Goal: Task Accomplishment & Management: Complete application form

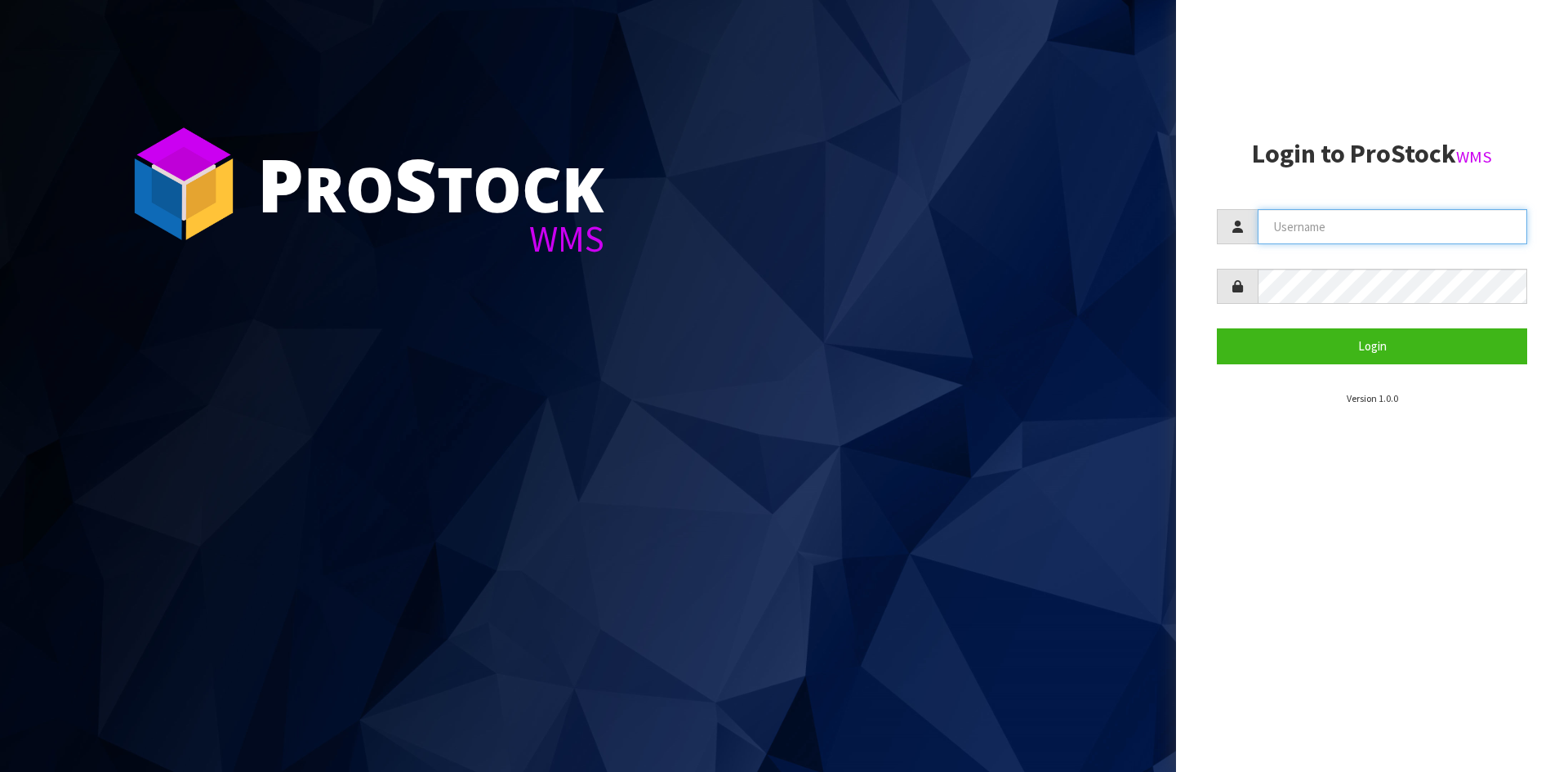
click at [1351, 229] on input "text" at bounding box center [1393, 227] width 270 height 35
type input "[PERSON_NAME]"
click at [1217, 328] on button "Login" at bounding box center [1372, 345] width 311 height 35
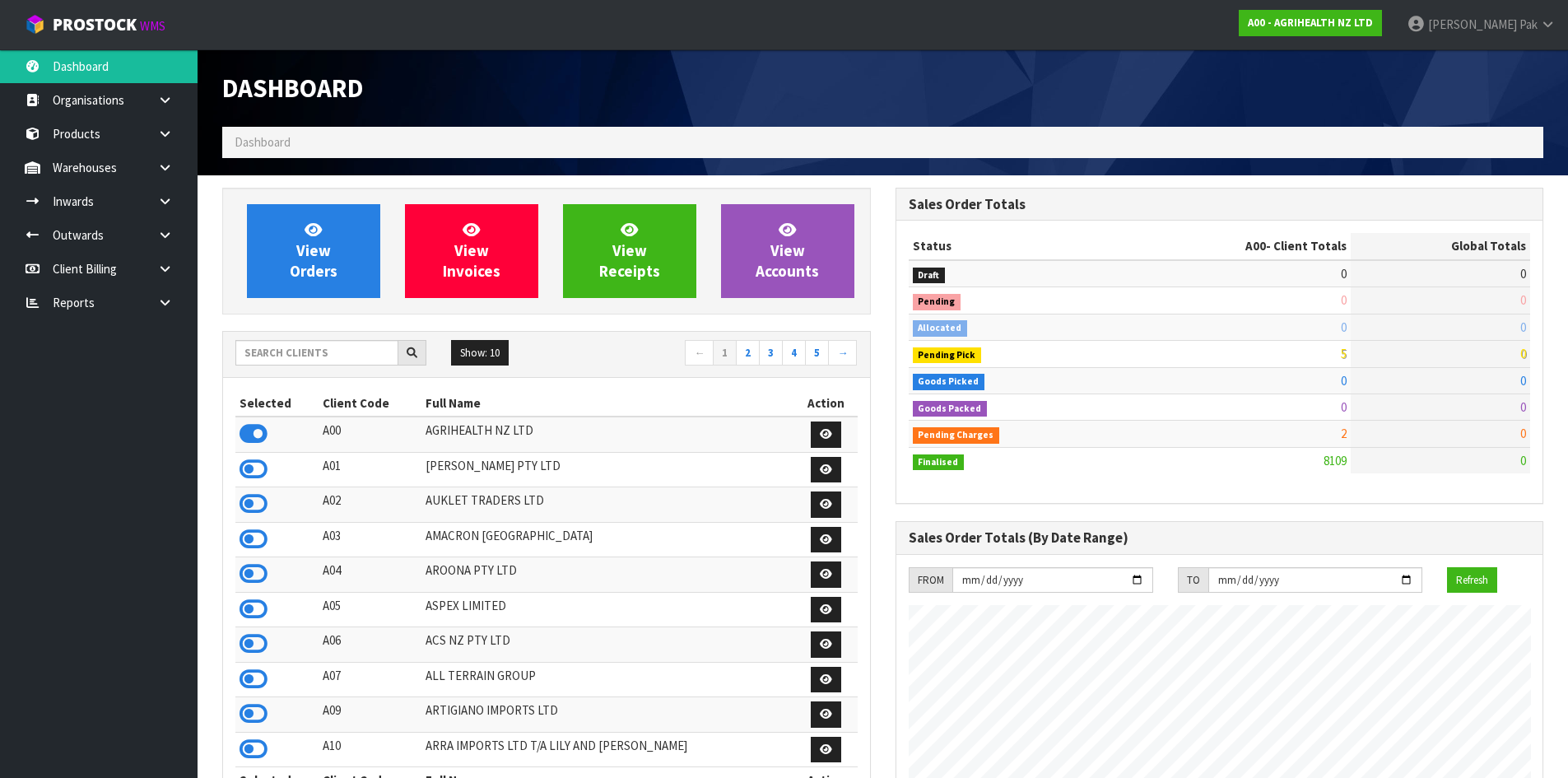
scroll to position [1247, 673]
click at [96, 206] on link "Inwards" at bounding box center [99, 201] width 198 height 33
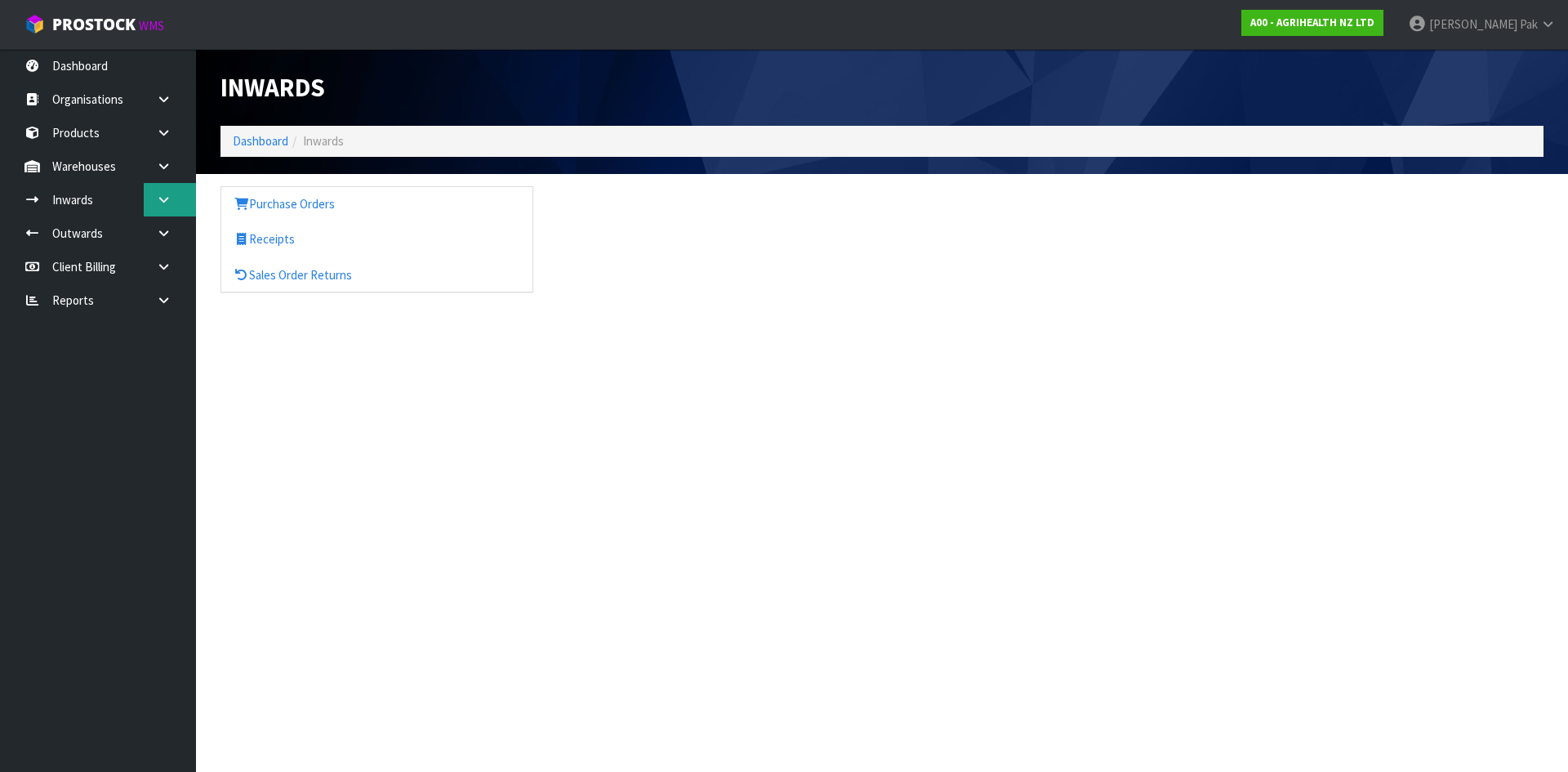
click at [147, 210] on body "Toggle navigation ProStock WMS A00 - AGRIHEALTH NZ LTD [PERSON_NAME] Logout Das…" at bounding box center [784, 386] width 1568 height 772
click at [159, 204] on icon at bounding box center [163, 199] width 15 height 12
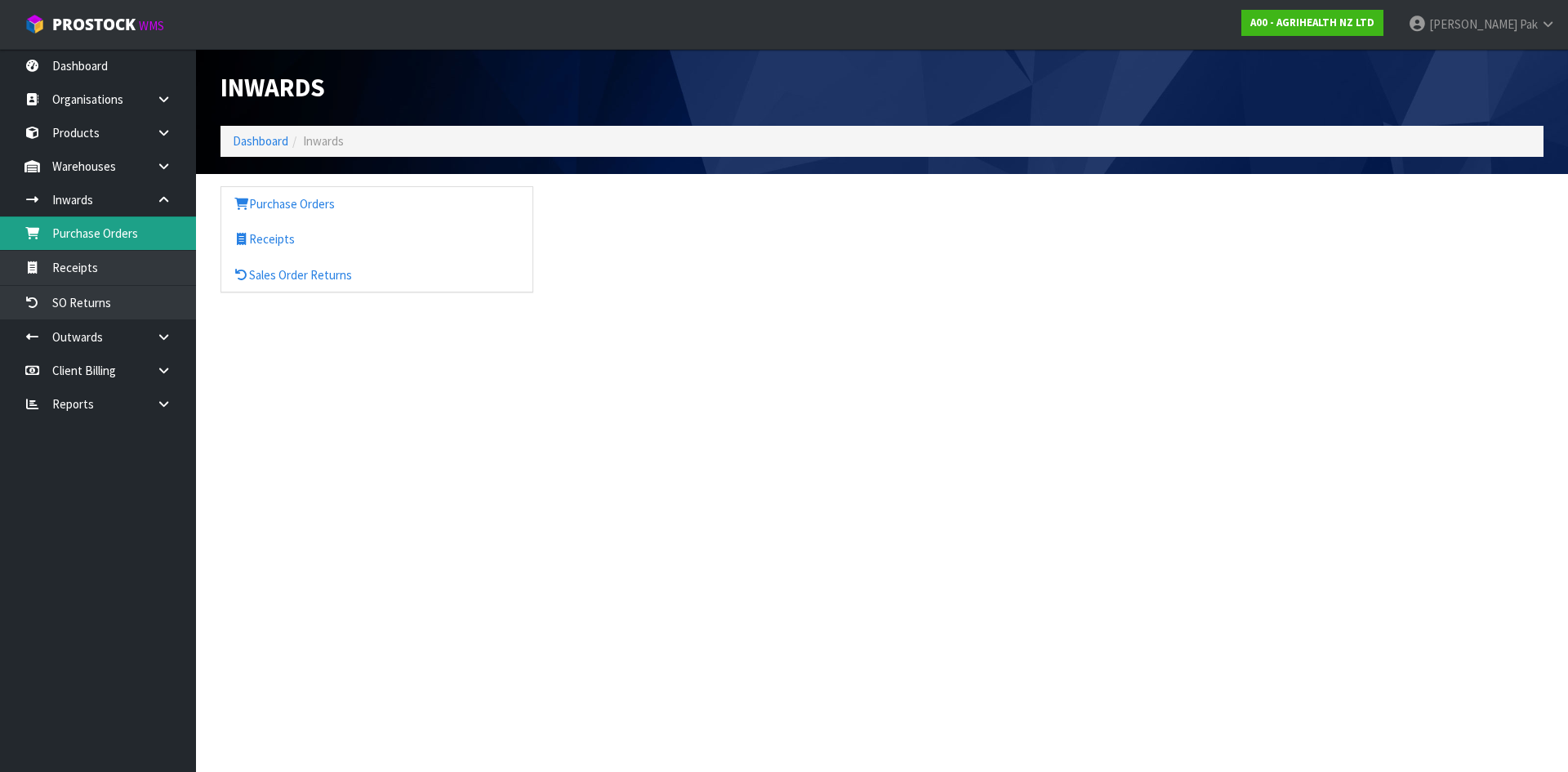
click at [108, 229] on link "Purchase Orders" at bounding box center [98, 232] width 196 height 33
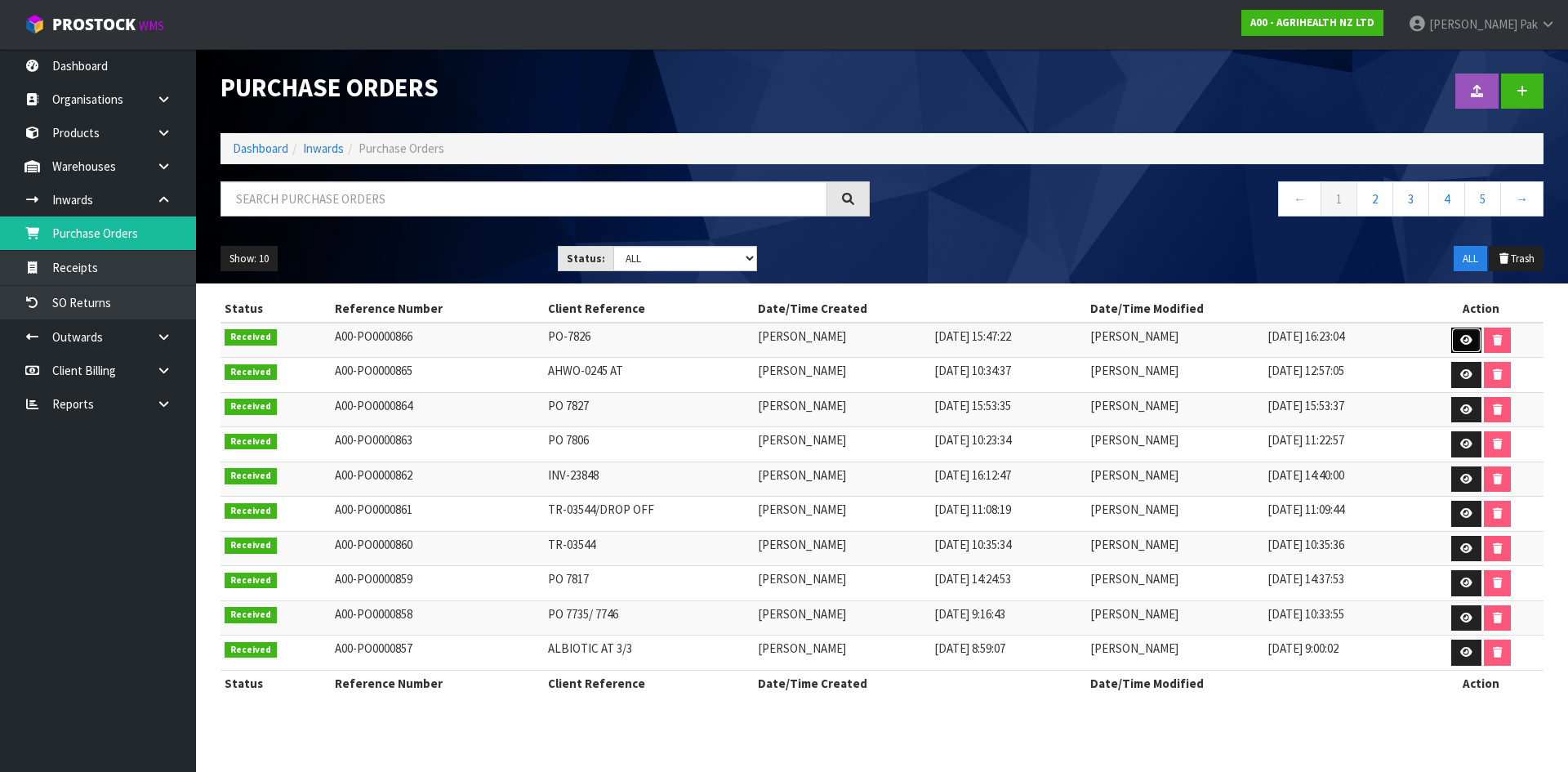
click at [1460, 337] on link at bounding box center [1467, 341] width 30 height 26
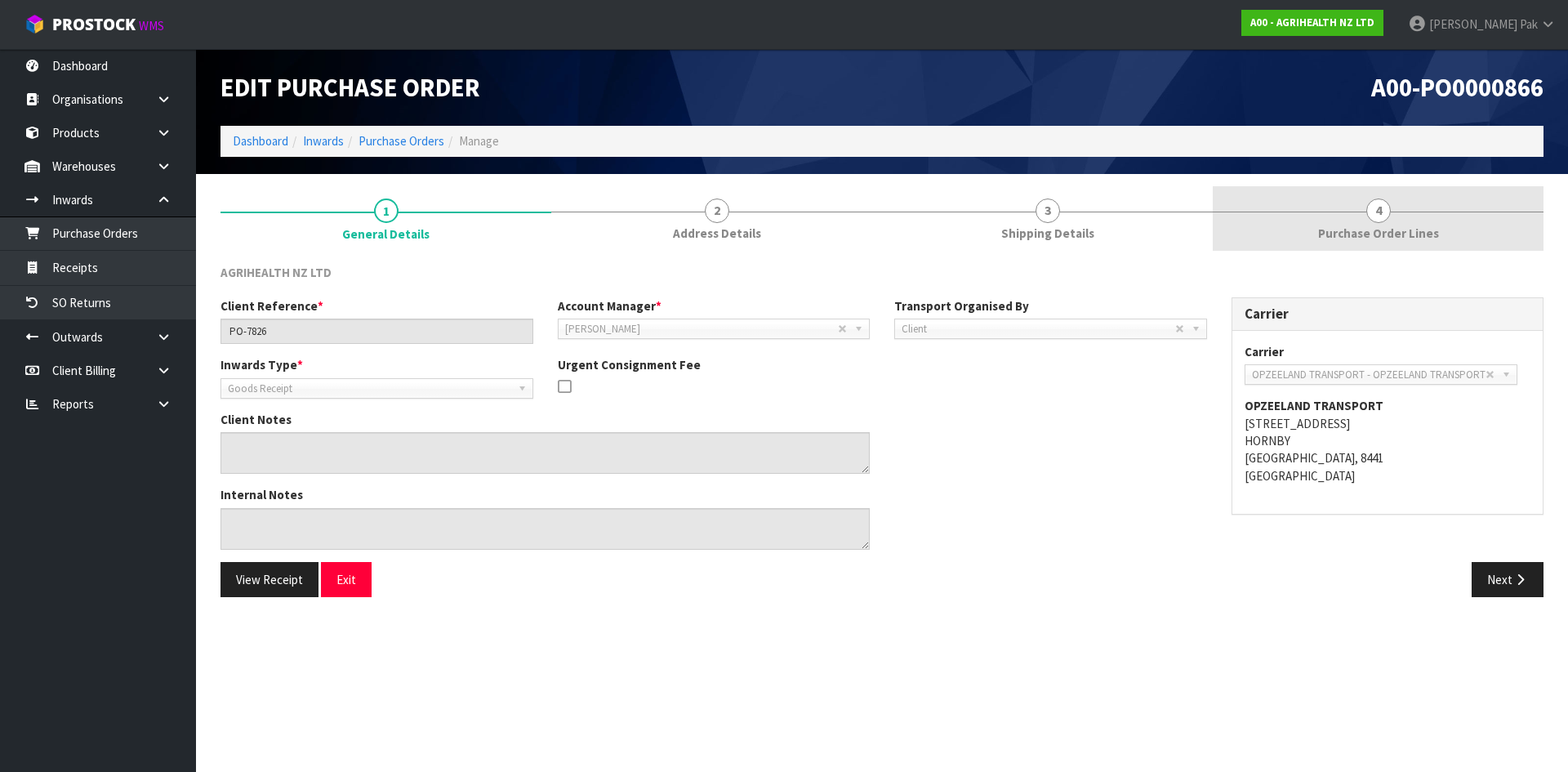
click at [1416, 240] on span "Purchase Order Lines" at bounding box center [1379, 233] width 121 height 17
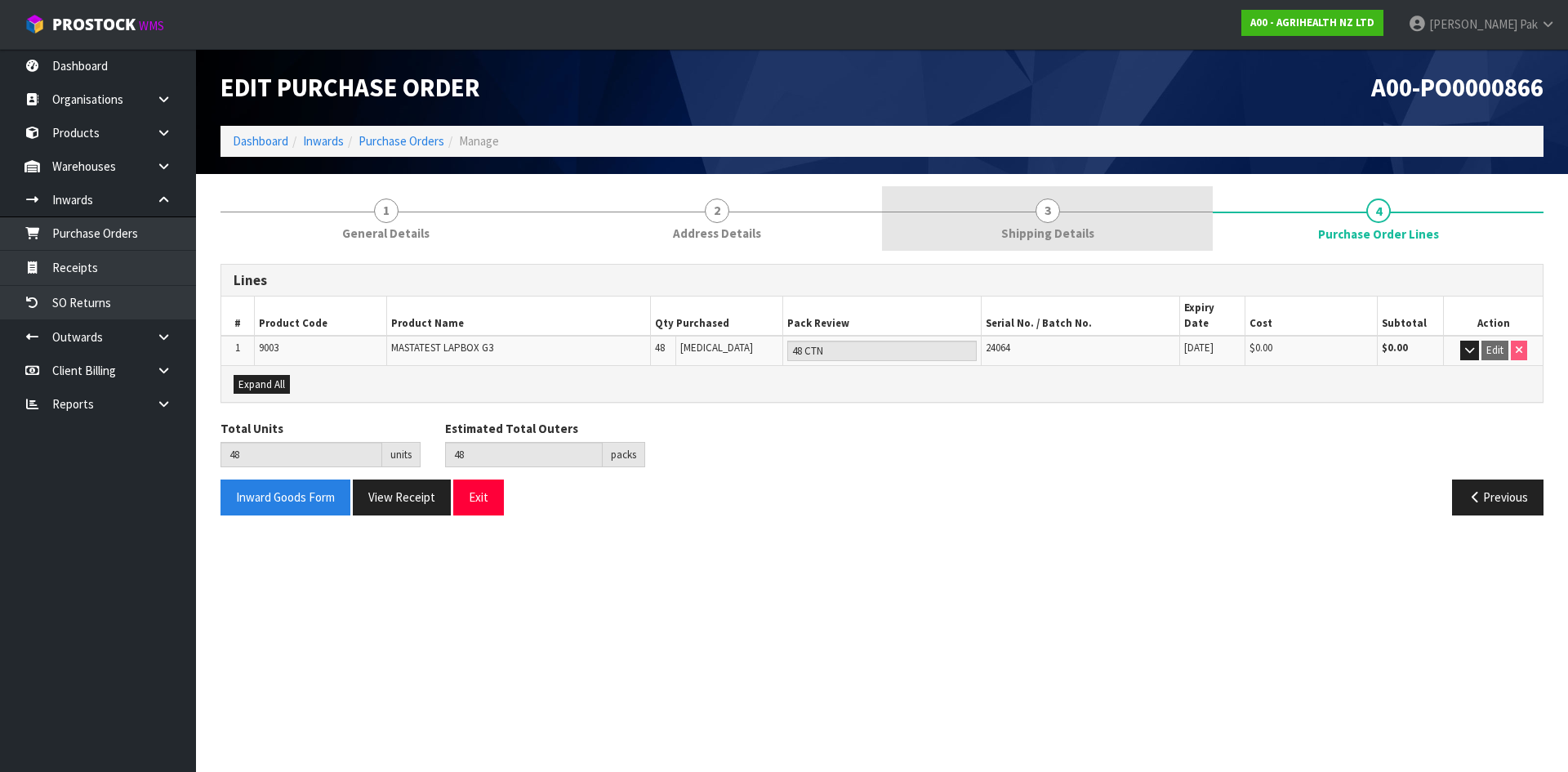
click at [1075, 203] on link "3 Shipping Details" at bounding box center [1048, 218] width 330 height 64
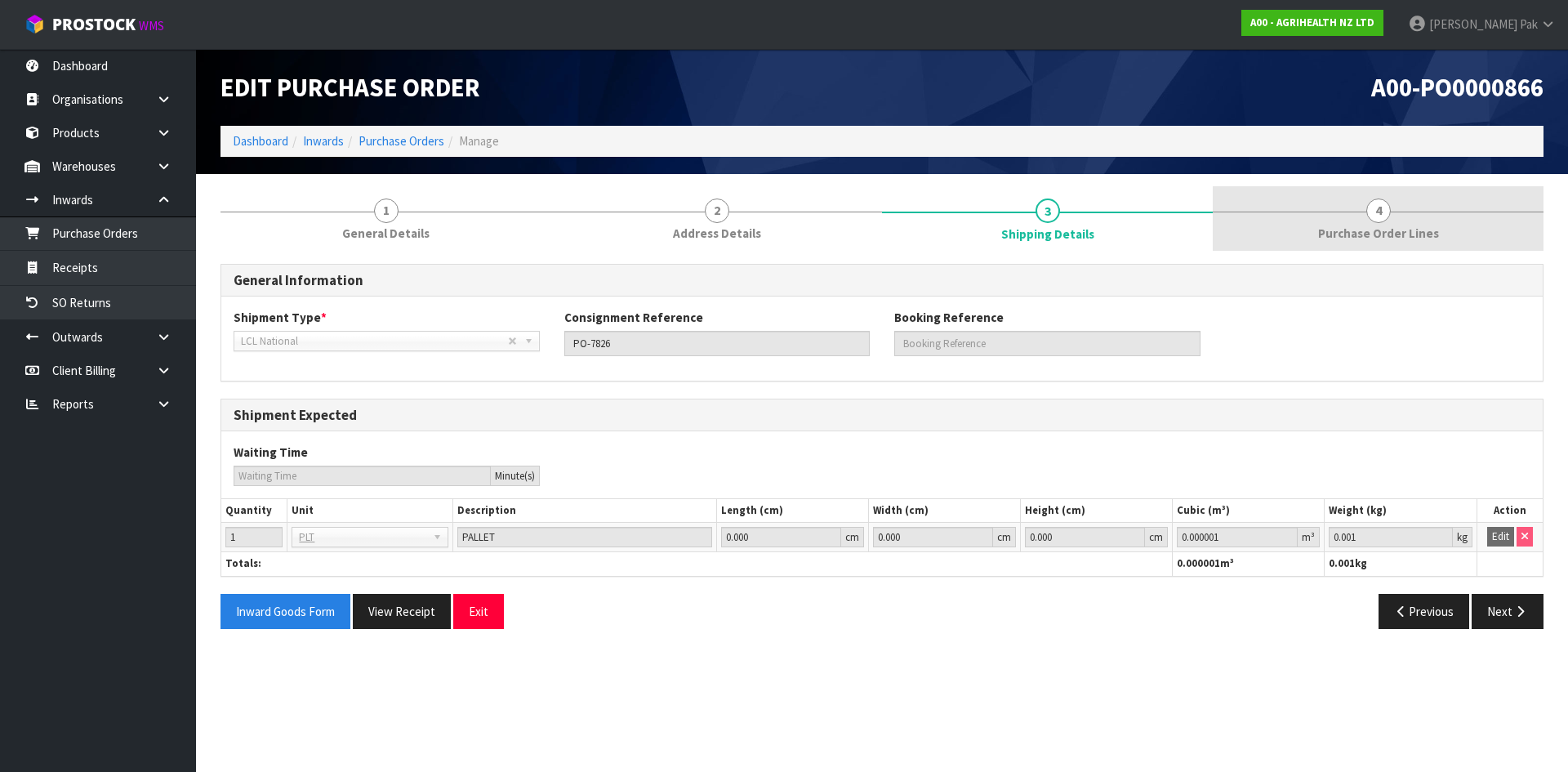
click at [1446, 210] on link "4 Purchase Order Lines" at bounding box center [1378, 218] width 330 height 64
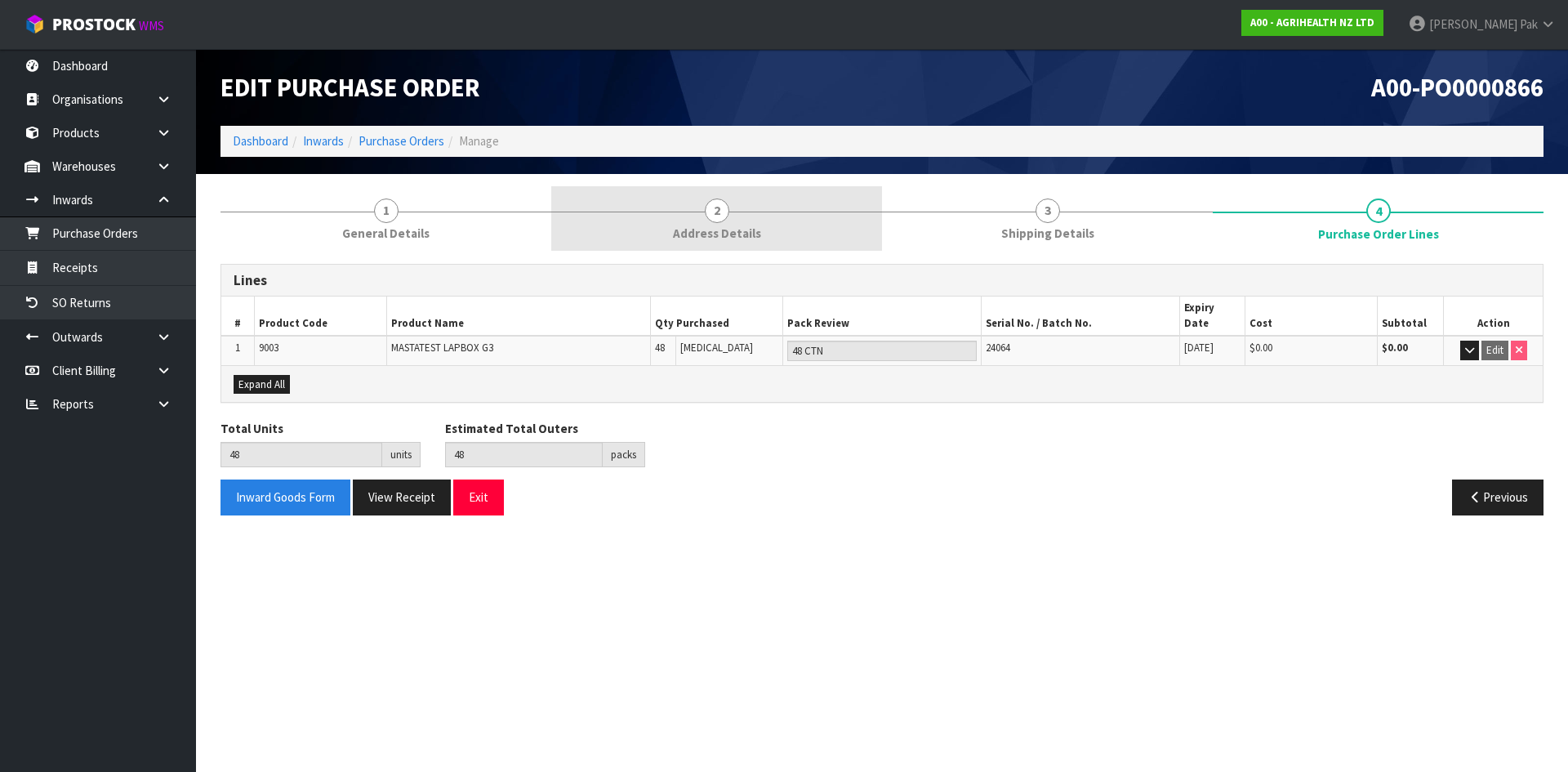
click at [757, 232] on span "Address Details" at bounding box center [717, 233] width 88 height 17
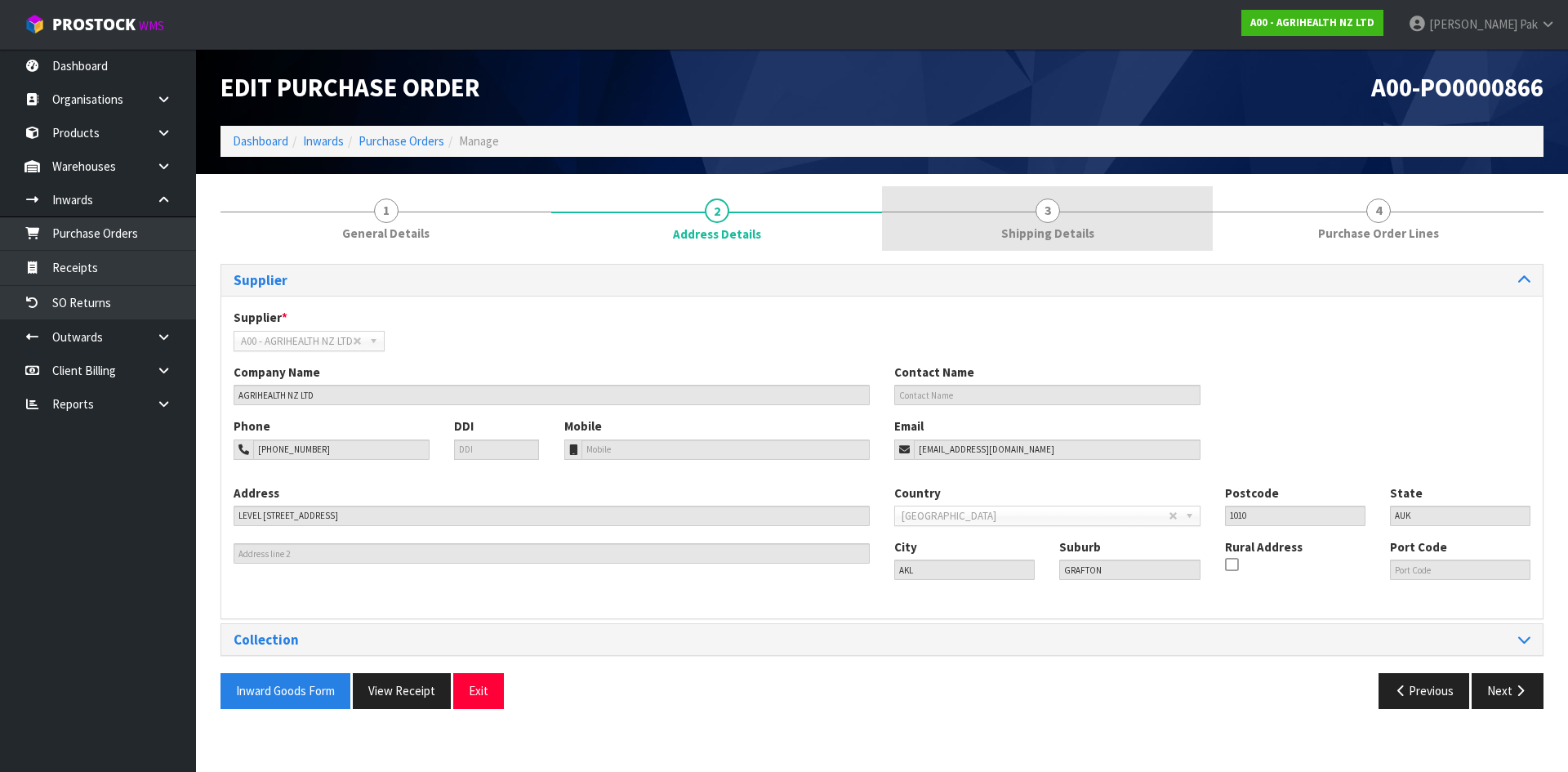
click at [951, 210] on link "3 Shipping Details" at bounding box center [1048, 218] width 330 height 64
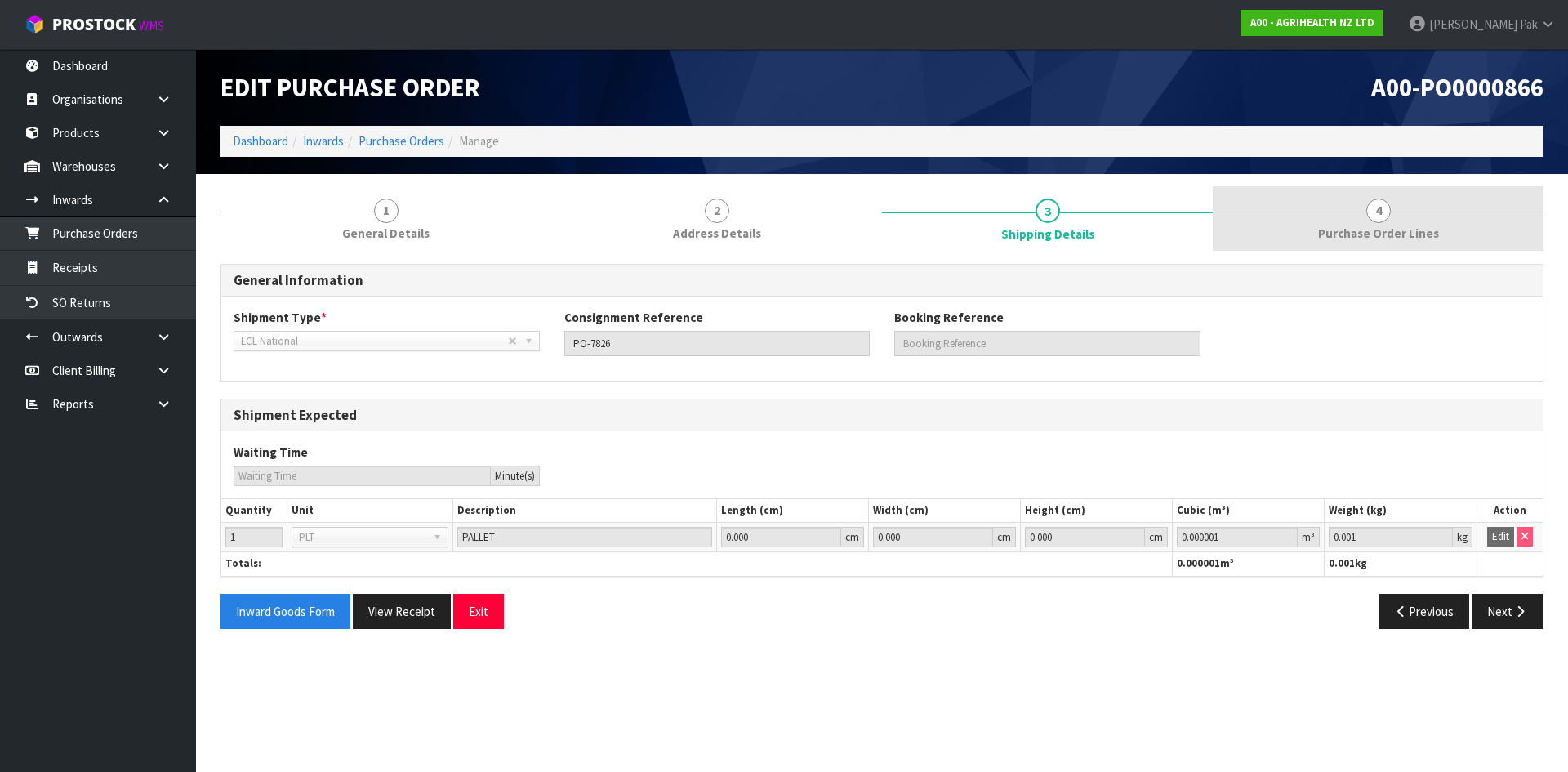
click at [1381, 219] on span "4" at bounding box center [1379, 210] width 25 height 25
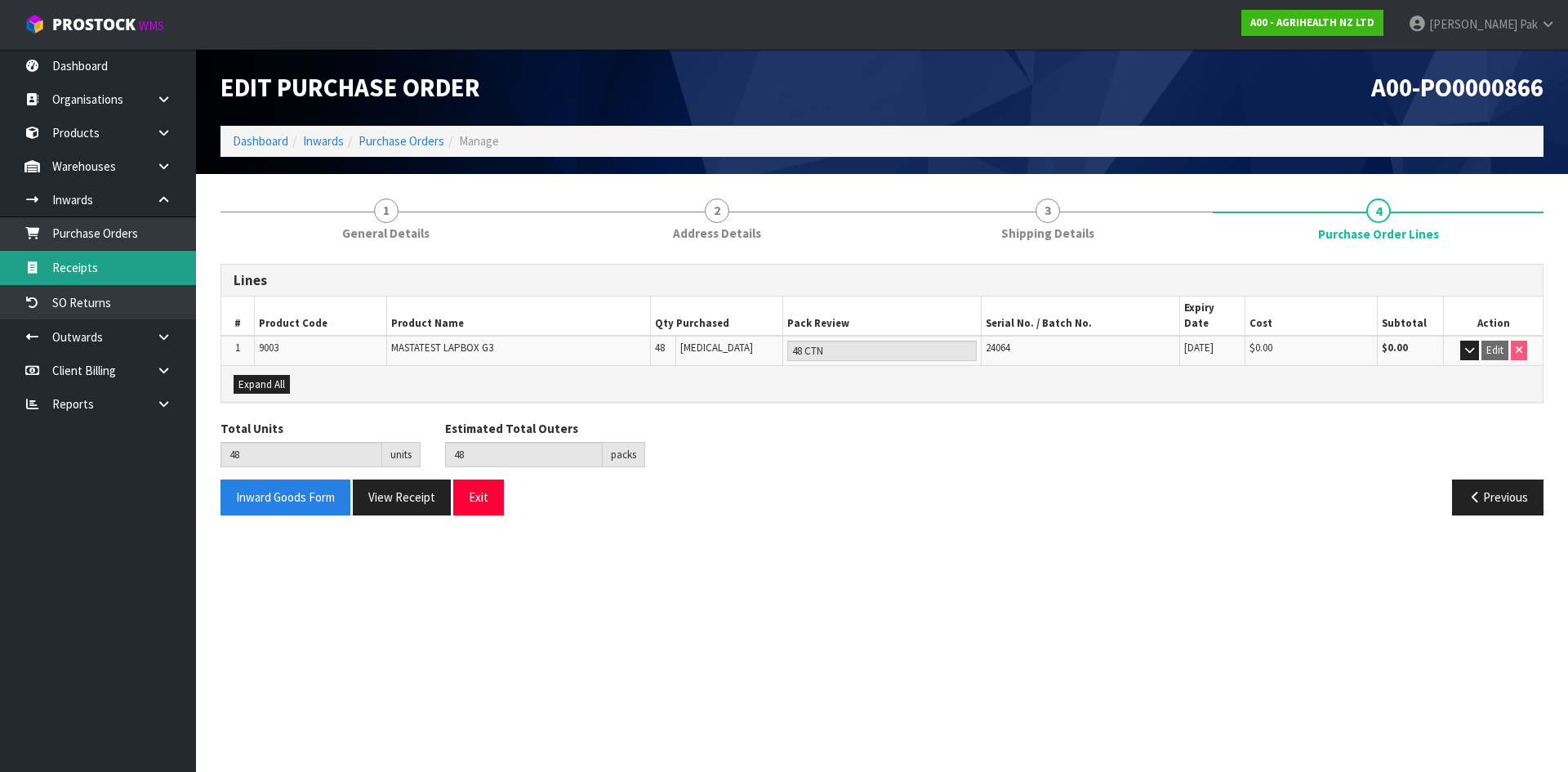
click at [127, 275] on link "Receipts" at bounding box center [98, 267] width 196 height 33
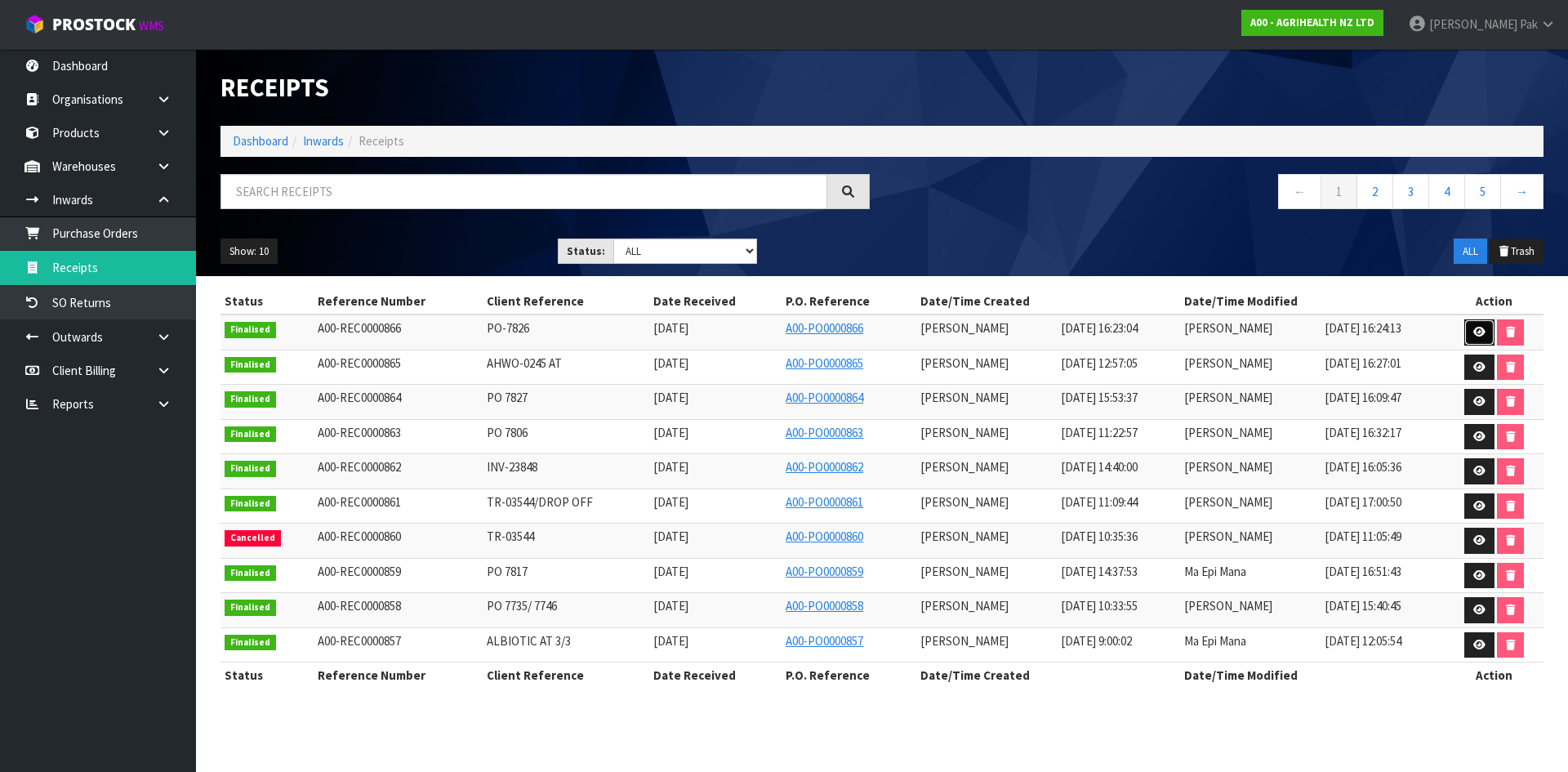
click at [1480, 327] on icon at bounding box center [1479, 331] width 12 height 10
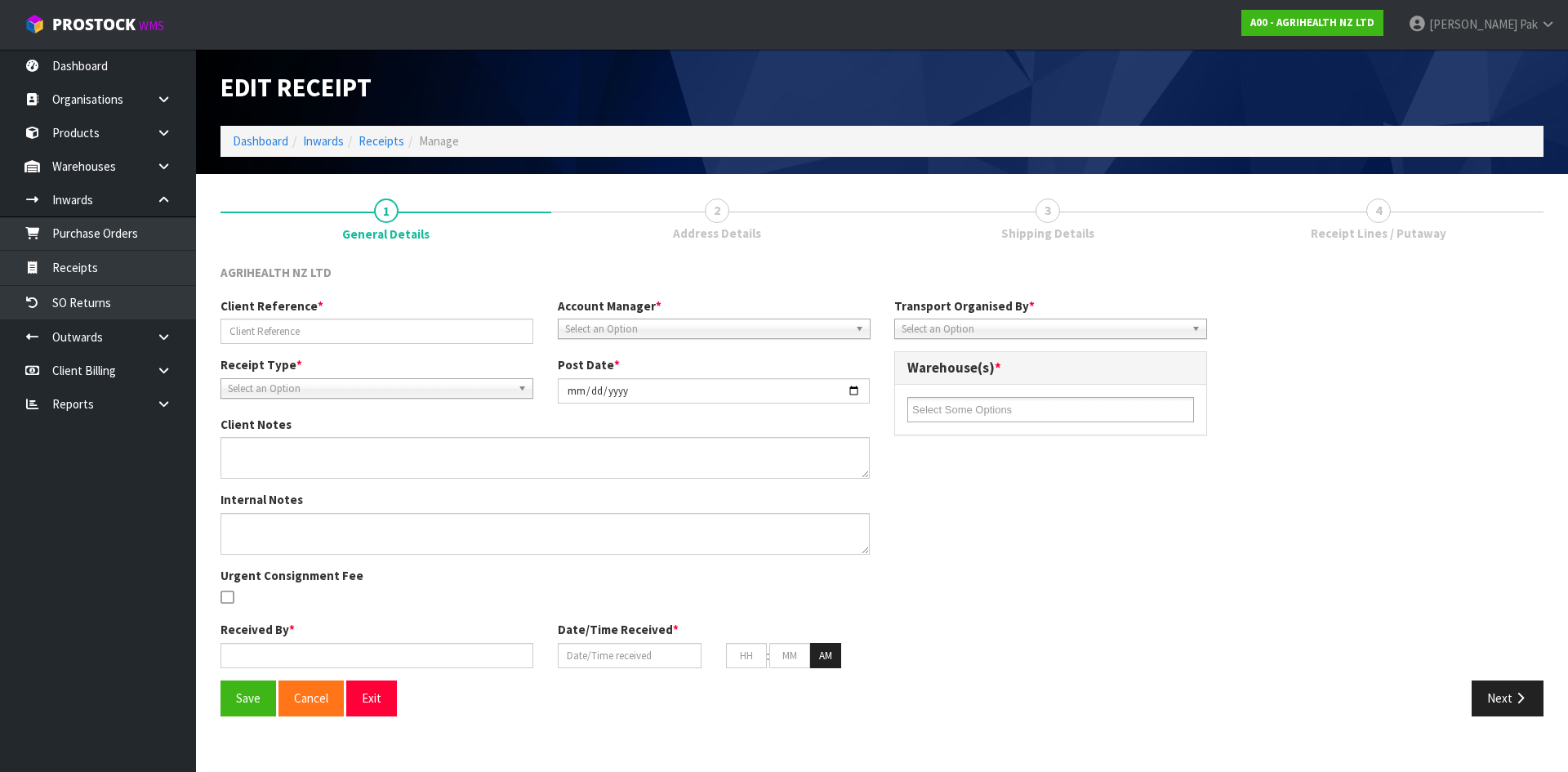
type input "PO-7826"
type input "[DATE]"
type input "[PERSON_NAME]"
type input "[DATE]"
type input "04"
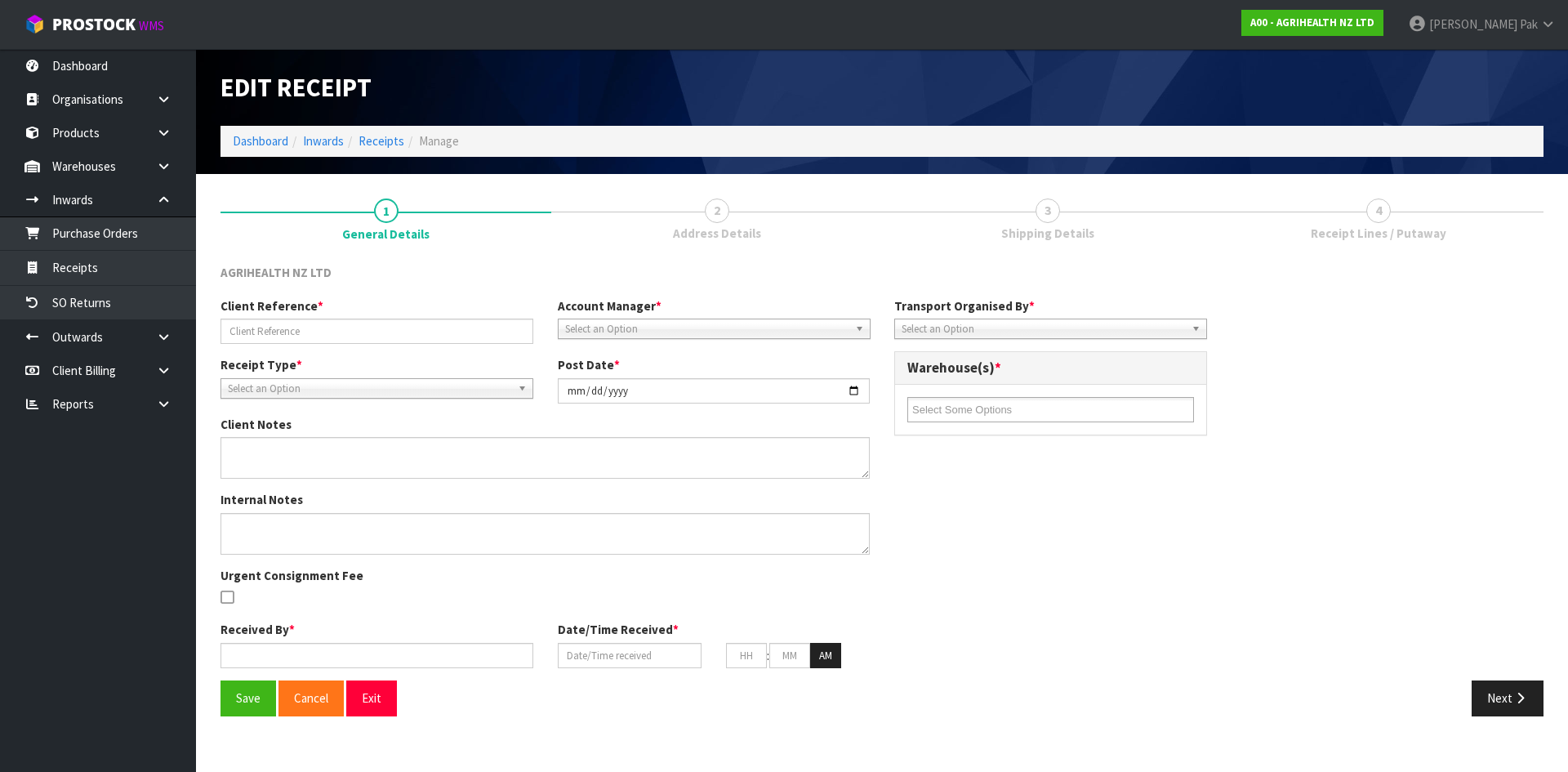
type input "23"
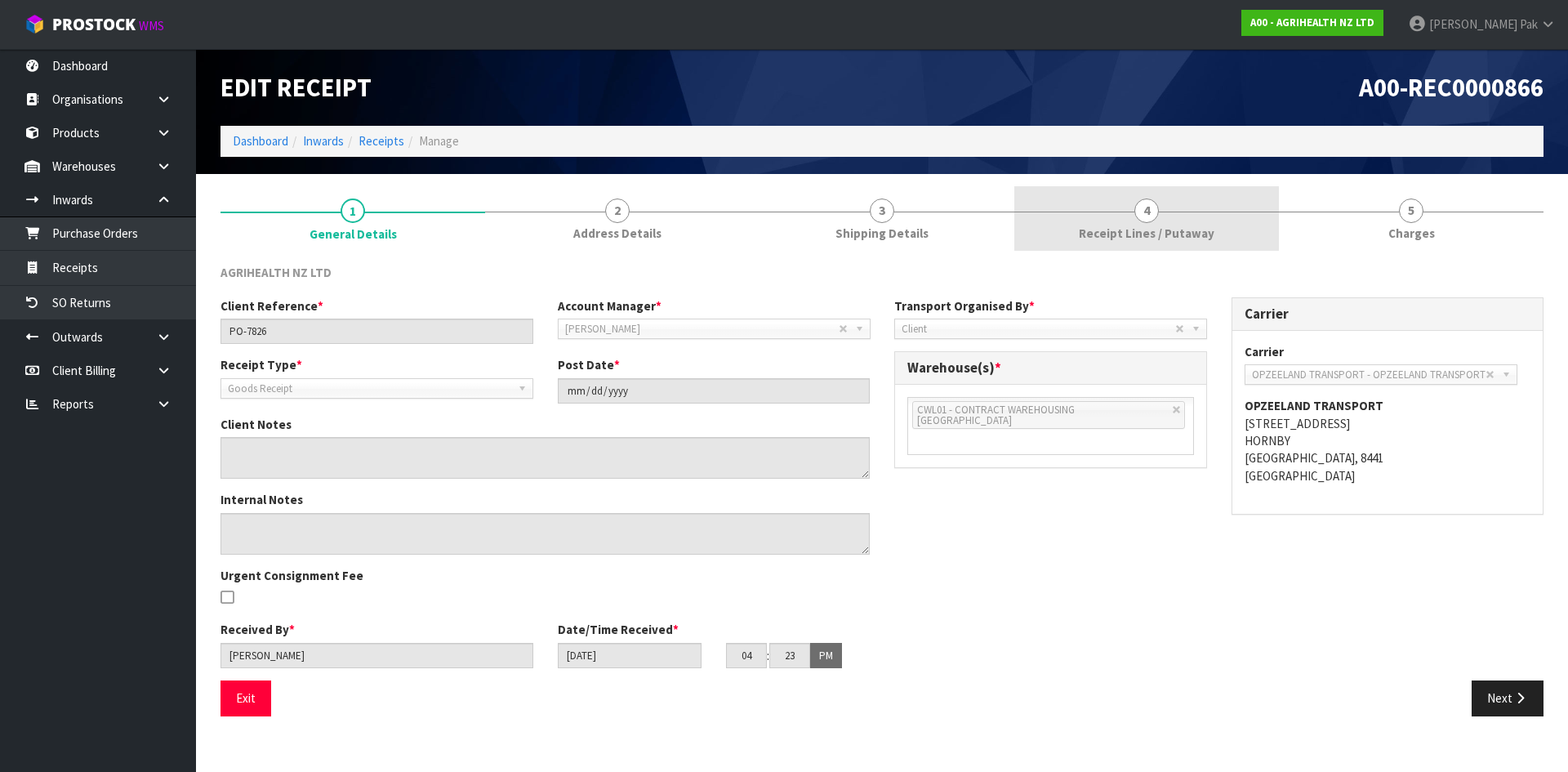
click at [1193, 226] on span "Receipt Lines / Putaway" at bounding box center [1147, 233] width 136 height 17
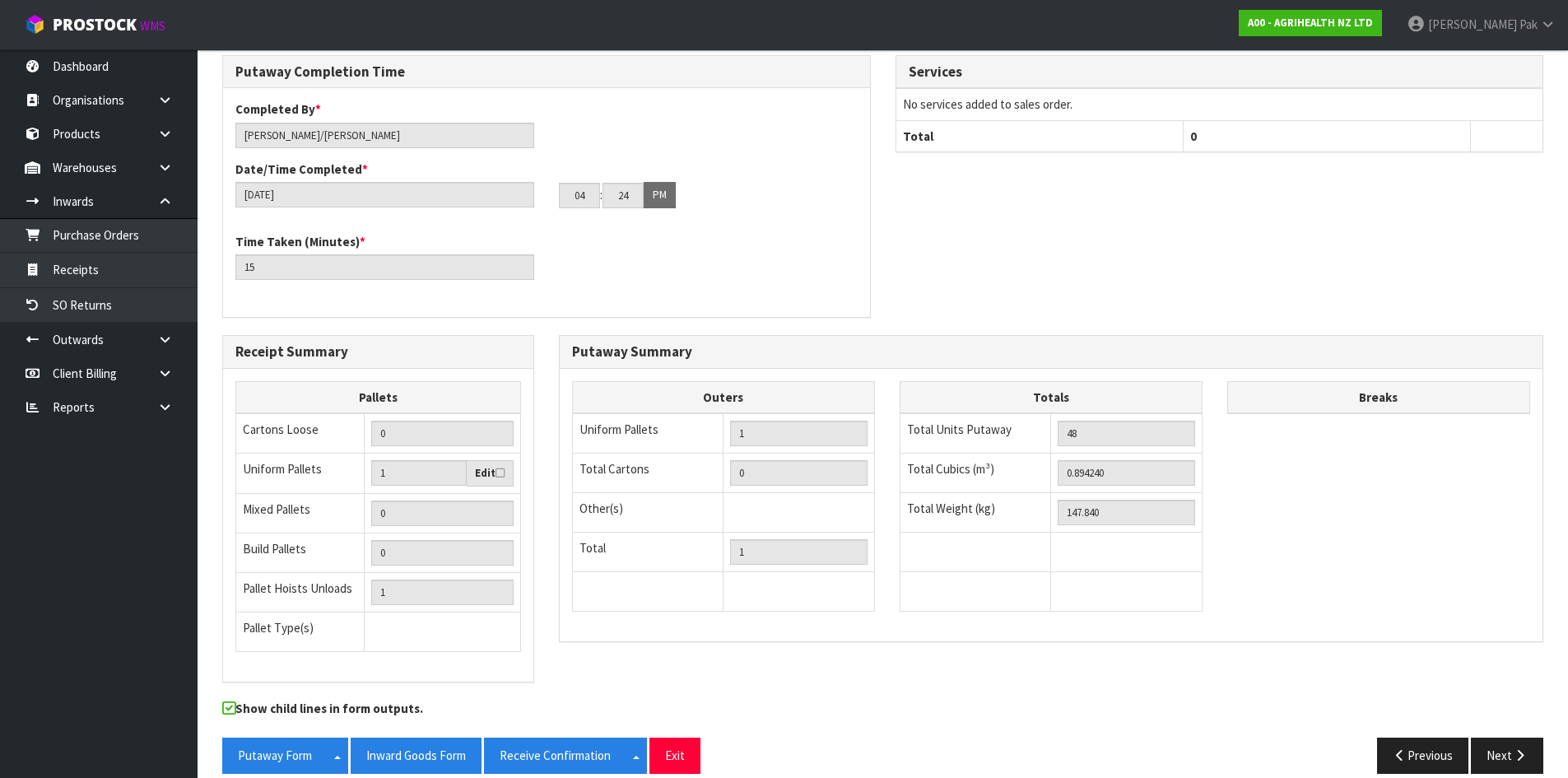
scroll to position [388, 0]
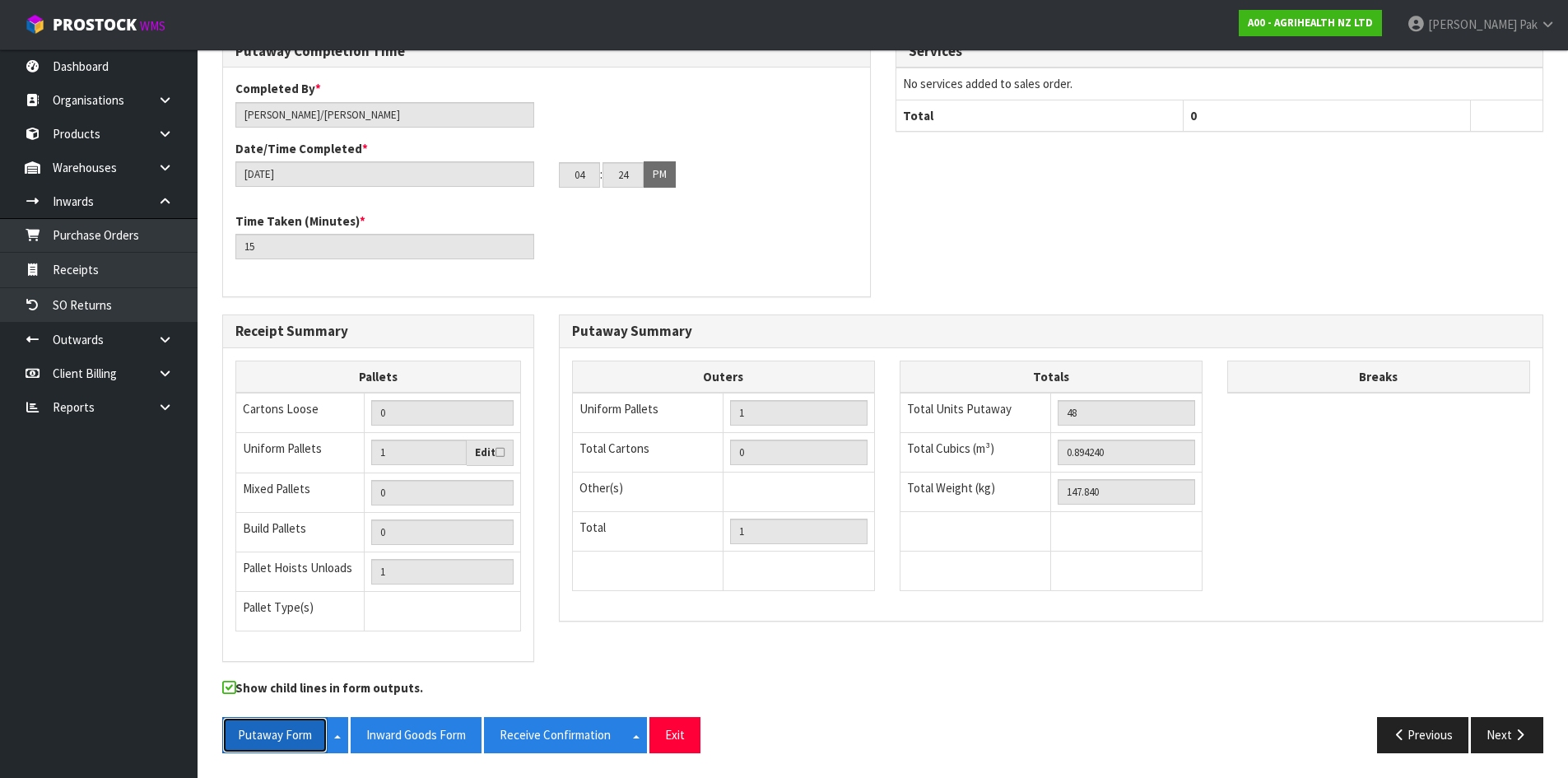
click at [285, 731] on button "Putaway Form" at bounding box center [275, 734] width 106 height 35
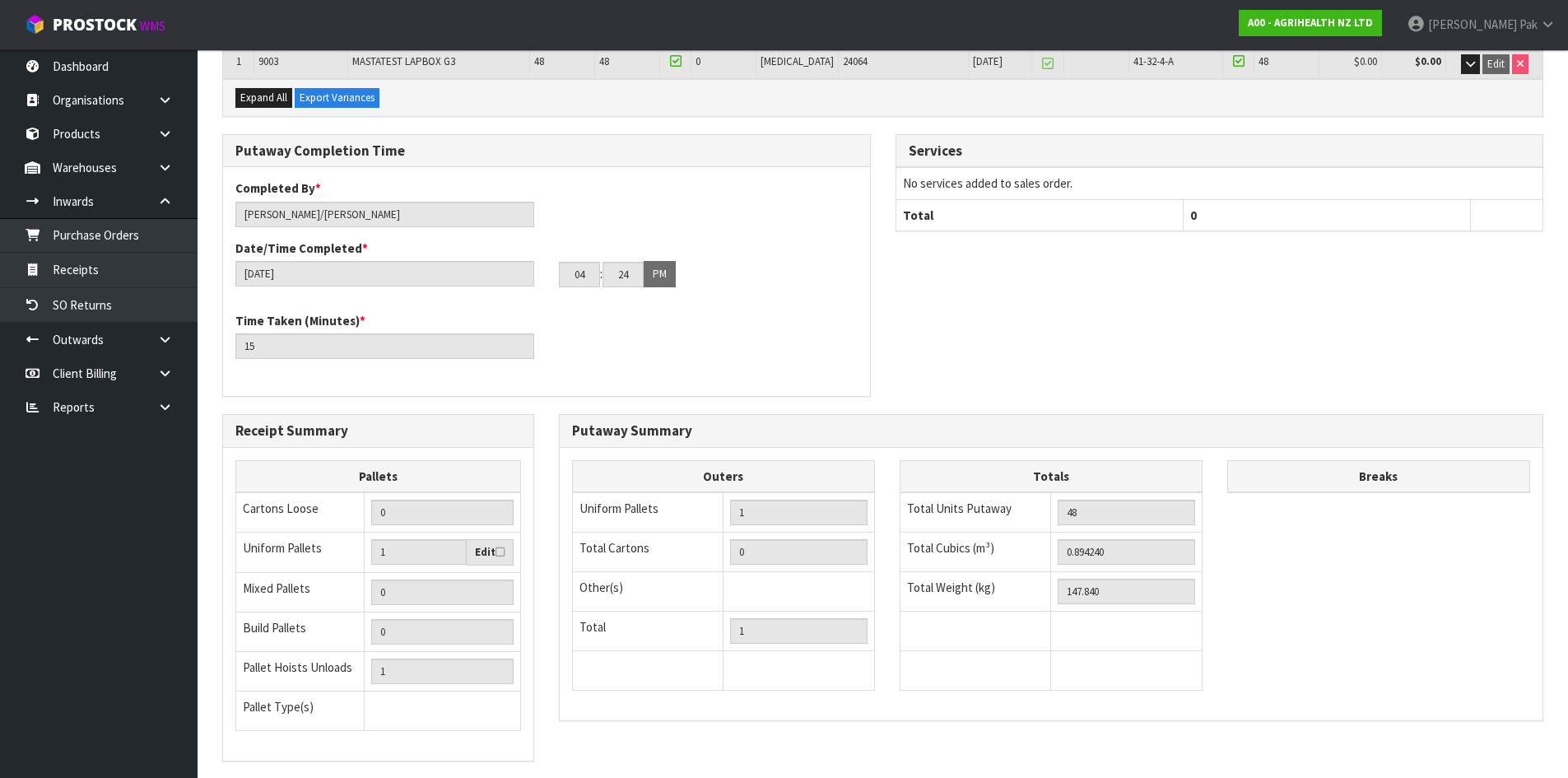
scroll to position [59, 0]
